Goal: Find contact information: Find contact information

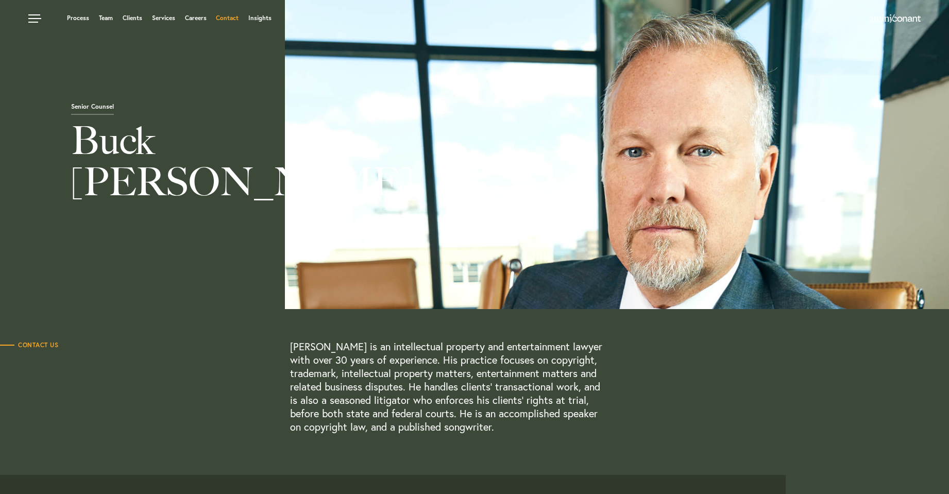
click at [231, 16] on link "Contact" at bounding box center [227, 18] width 23 height 6
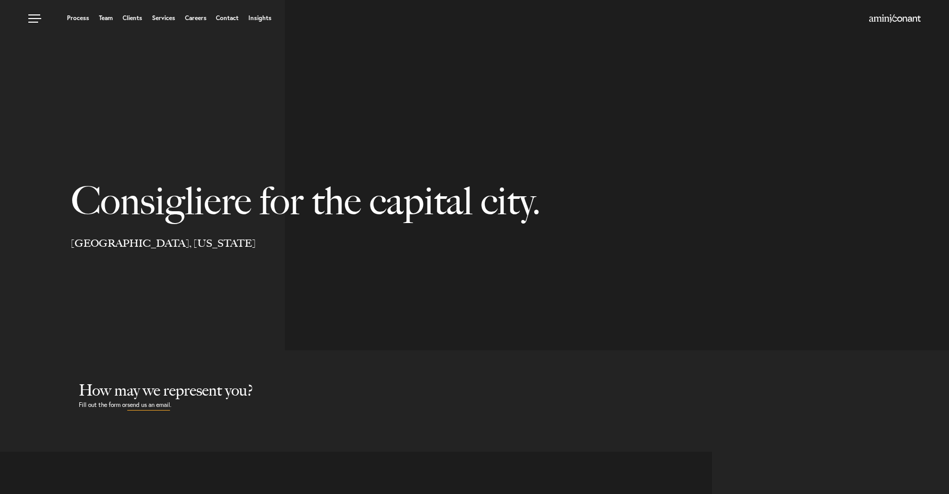
select select "Austin"
select select "Business and Civil Litigation"
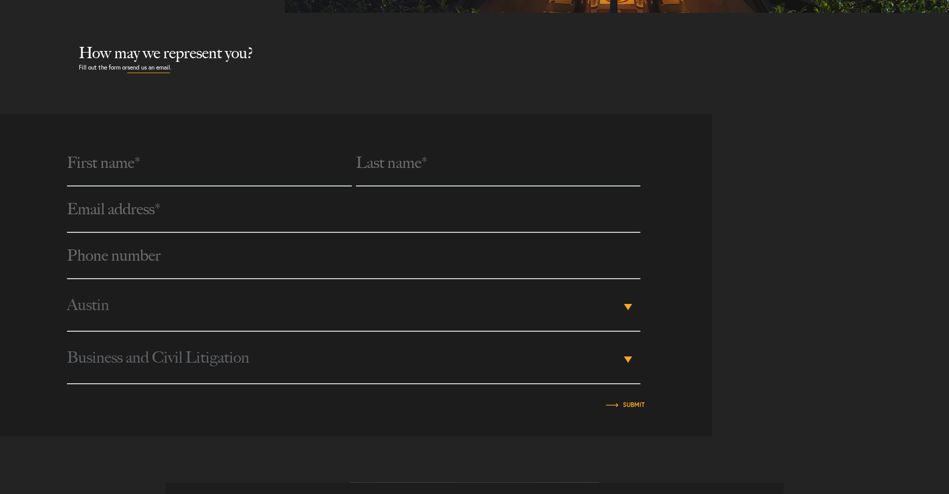
scroll to position [412, 0]
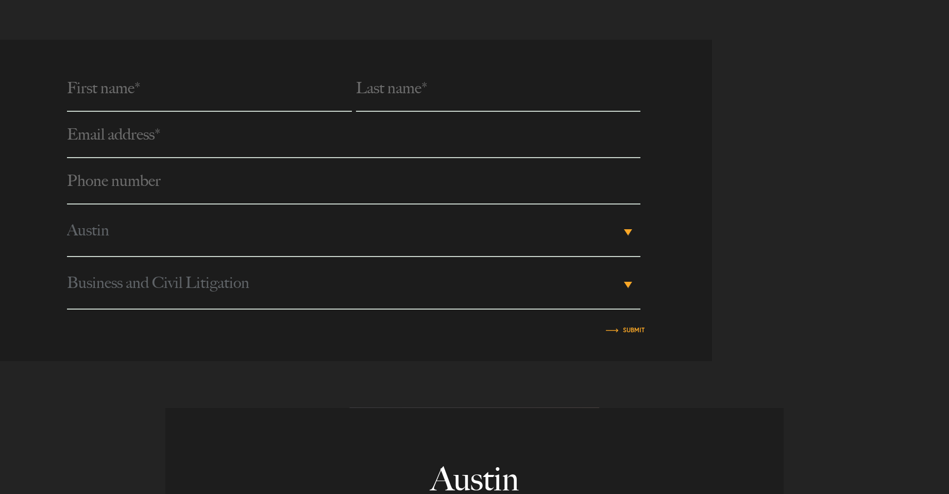
click at [150, 192] on input "Phone number *" at bounding box center [354, 181] width 574 height 46
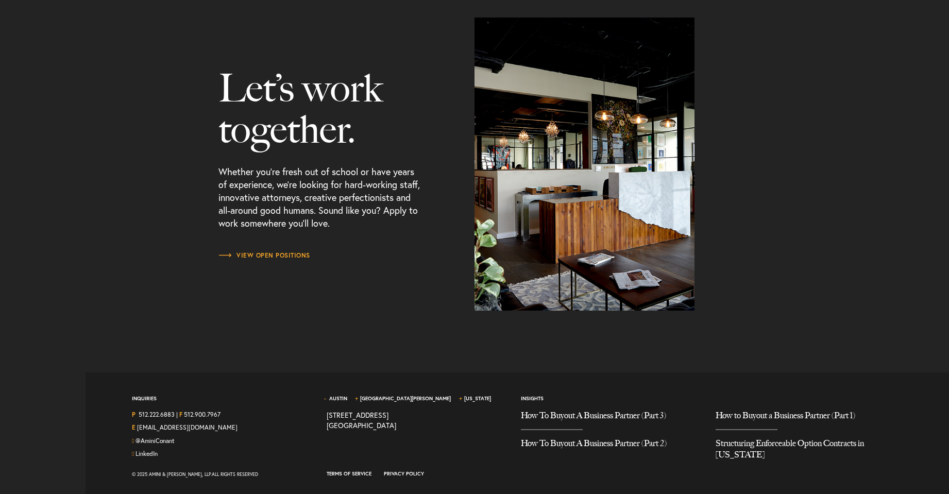
scroll to position [1297, 0]
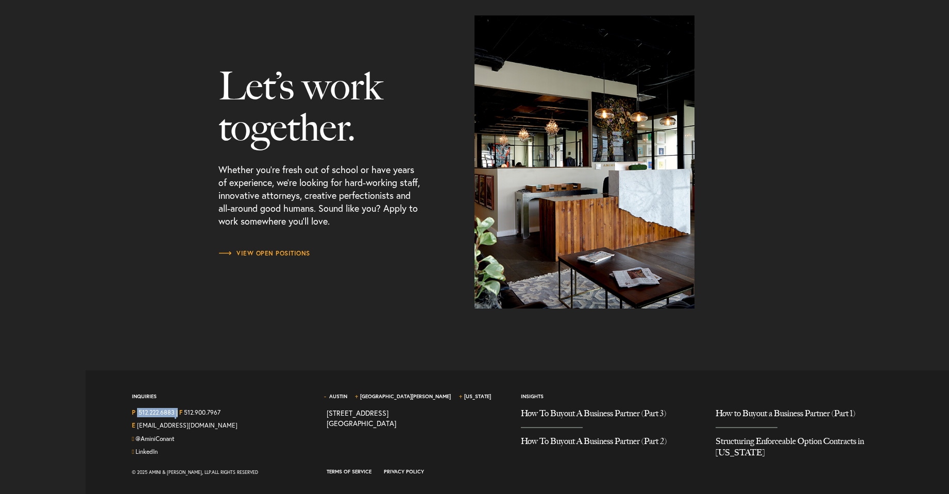
drag, startPoint x: 138, startPoint y: 413, endPoint x: 176, endPoint y: 413, distance: 38.1
click at [178, 413] on div "P 512.222.6883 | F 512.900.7967" at bounding box center [221, 414] width 179 height 13
copy div "512.222.6883"
click at [142, 264] on div "Let’s work together. Whether you’re fresh out of school or have years of experi…" at bounding box center [474, 161] width 949 height 293
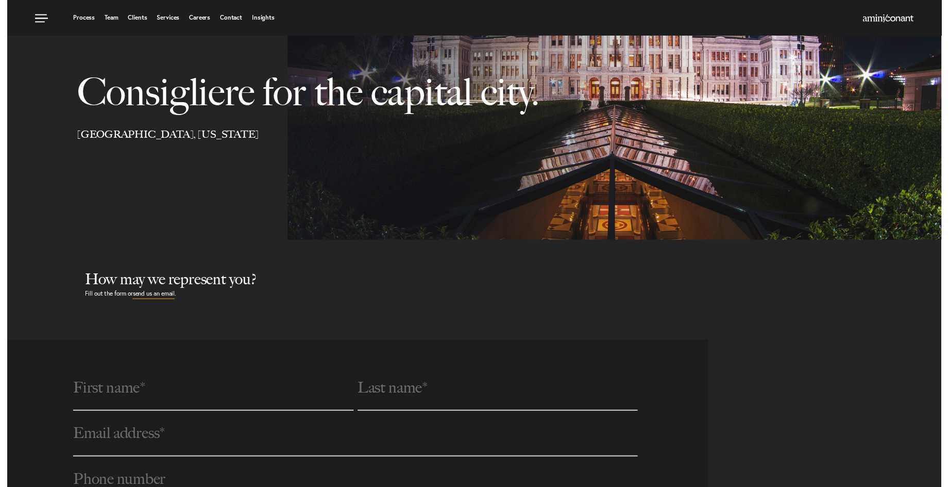
scroll to position [9, 0]
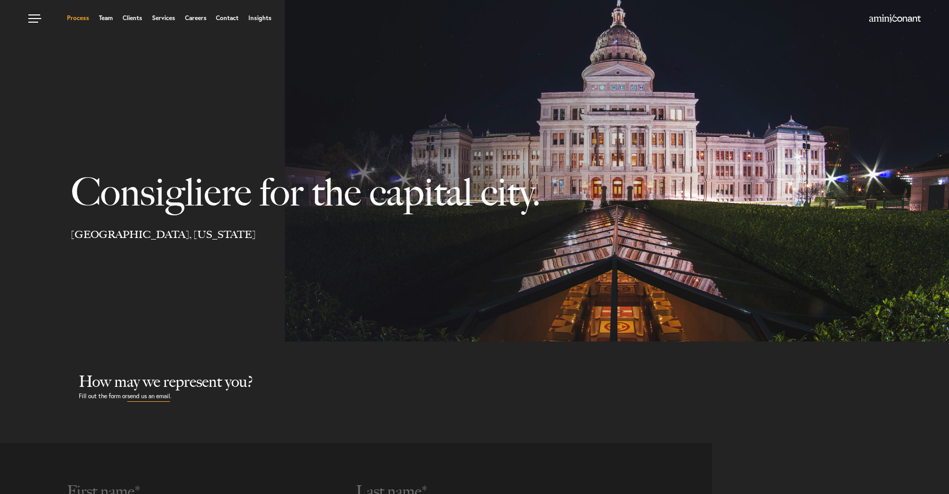
click at [68, 18] on link "Process" at bounding box center [78, 18] width 22 height 6
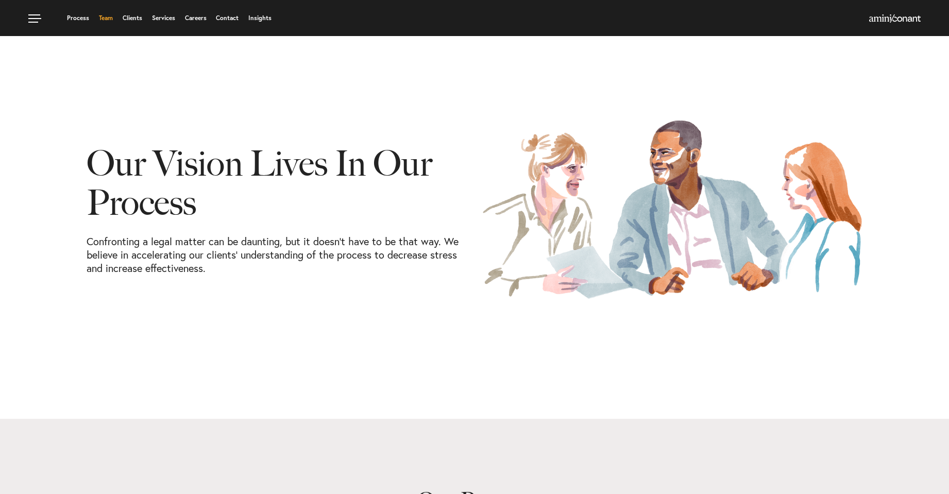
click at [105, 21] on link "Team" at bounding box center [106, 18] width 14 height 6
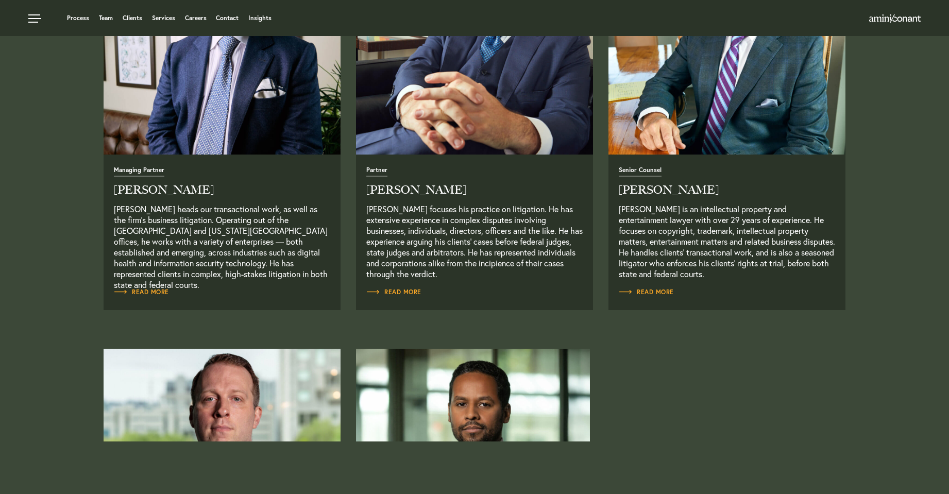
scroll to position [361, 0]
